Goal: Information Seeking & Learning: Learn about a topic

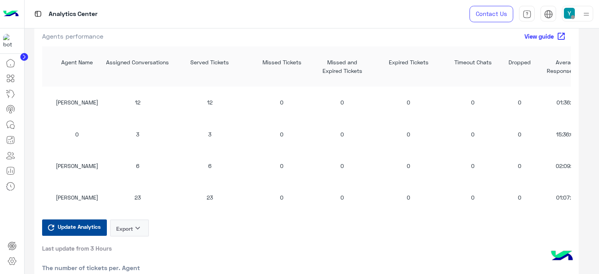
scroll to position [759, 0]
click at [83, 230] on span "Update Analytics" at bounding box center [79, 226] width 47 height 11
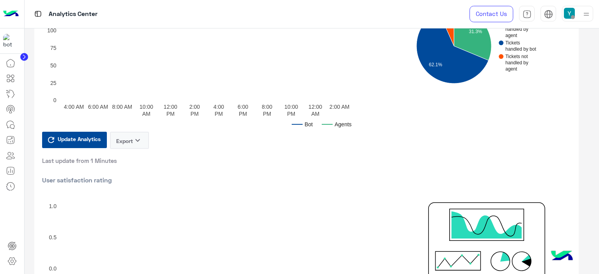
scroll to position [0, 0]
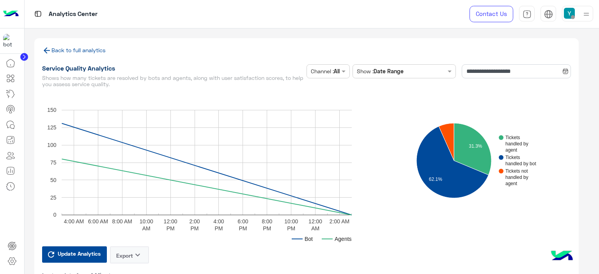
click at [45, 51] on icon at bounding box center [47, 51] width 6 height 6
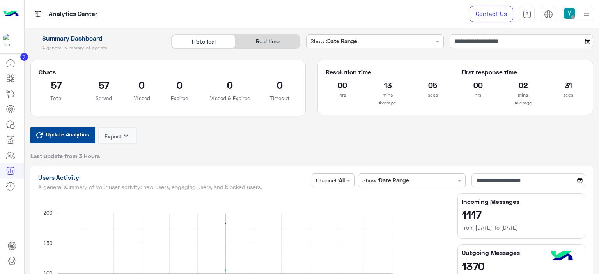
click at [60, 133] on span "Update Analytics" at bounding box center [67, 134] width 47 height 11
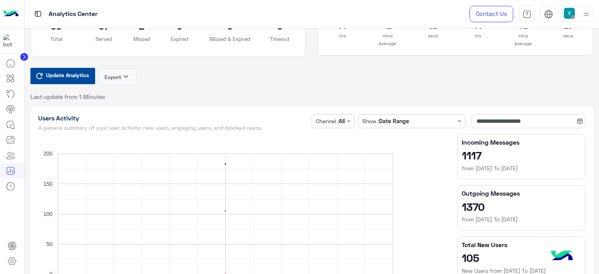
scroll to position [60, 0]
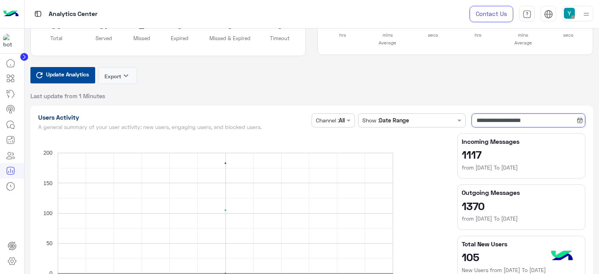
click at [480, 118] on input "**********" at bounding box center [528, 120] width 114 height 14
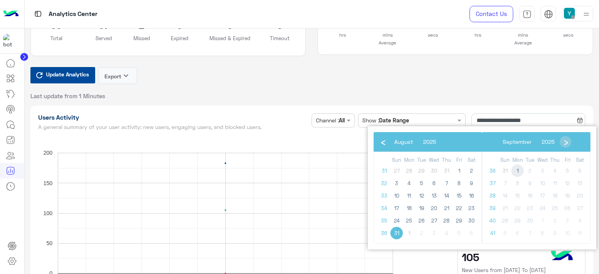
click at [518, 171] on span "1" at bounding box center [517, 170] width 12 height 12
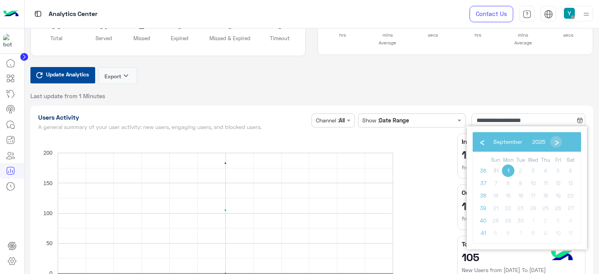
click at [509, 172] on span "1" at bounding box center [508, 170] width 12 height 12
type input "**********"
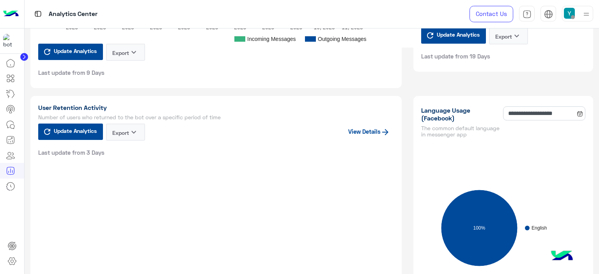
scroll to position [609, 0]
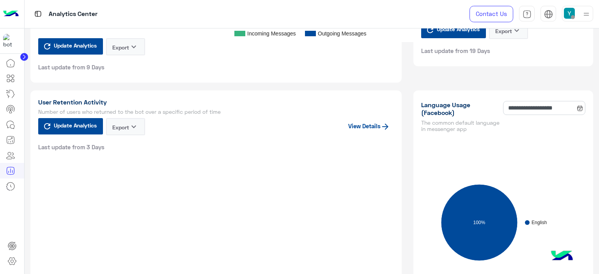
click at [129, 127] on button "Export keyboard_arrow_down" at bounding box center [125, 126] width 39 height 17
click at [195, 177] on div "User Retention Activity Number of users who returned to the bot over a specific…" at bounding box center [215, 187] width 371 height 195
click at [365, 124] on link "View Details" at bounding box center [369, 125] width 42 height 7
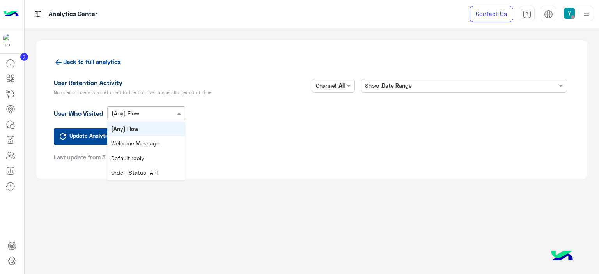
click at [181, 113] on span at bounding box center [180, 113] width 10 height 8
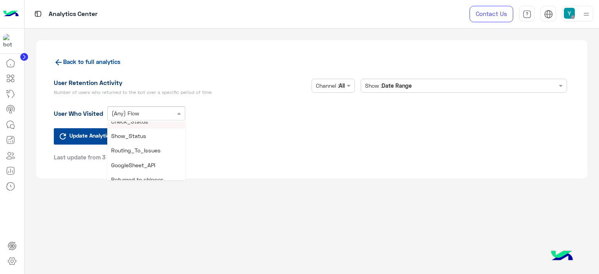
scroll to position [81, 0]
click at [227, 145] on div "Update Analytics Export keyboard_arrow_down Last update from 3 Days" at bounding box center [312, 144] width 516 height 33
click at [93, 140] on span "Update Analytics" at bounding box center [90, 135] width 47 height 11
click at [58, 60] on icon at bounding box center [58, 62] width 9 height 9
